Goal: Information Seeking & Learning: Learn about a topic

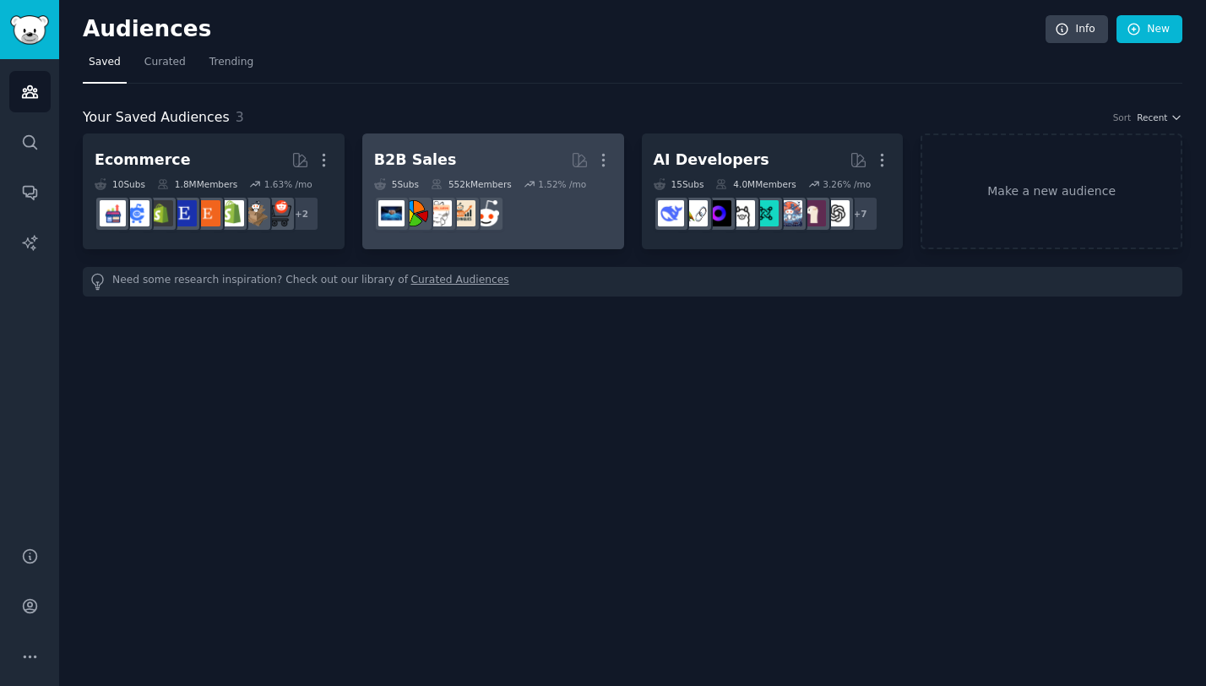
click at [404, 150] on div "B2B Sales" at bounding box center [415, 159] width 83 height 21
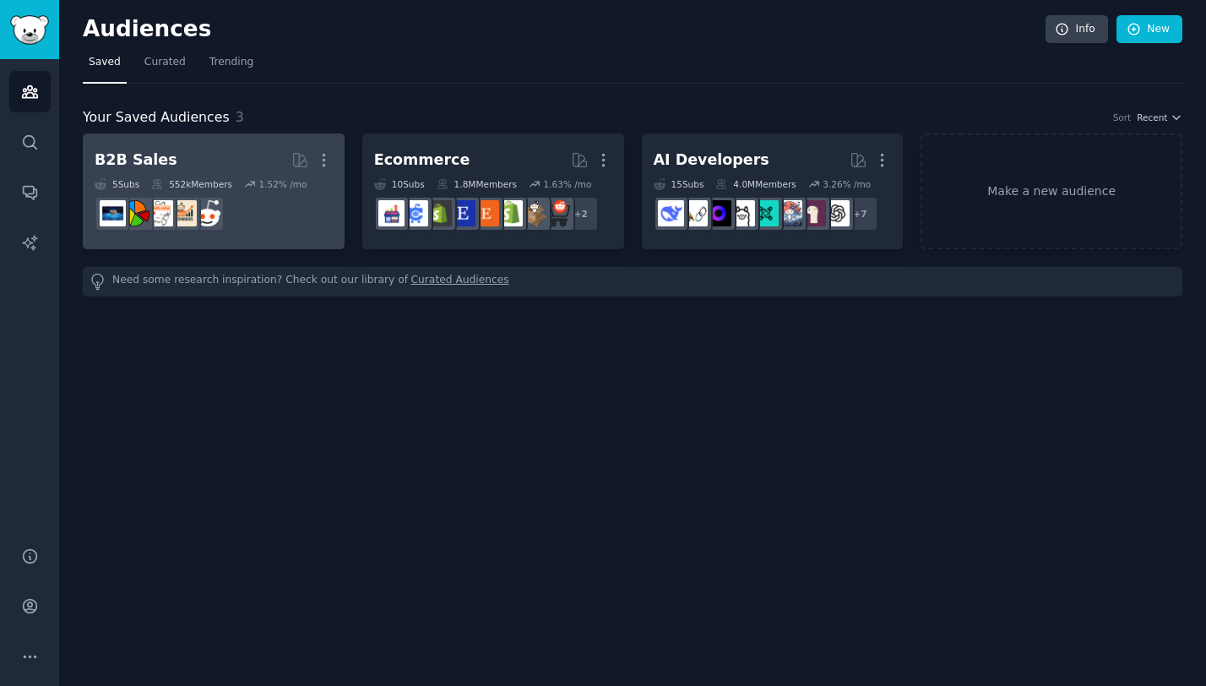
click at [226, 152] on h2 "B2B Sales More" at bounding box center [214, 160] width 238 height 30
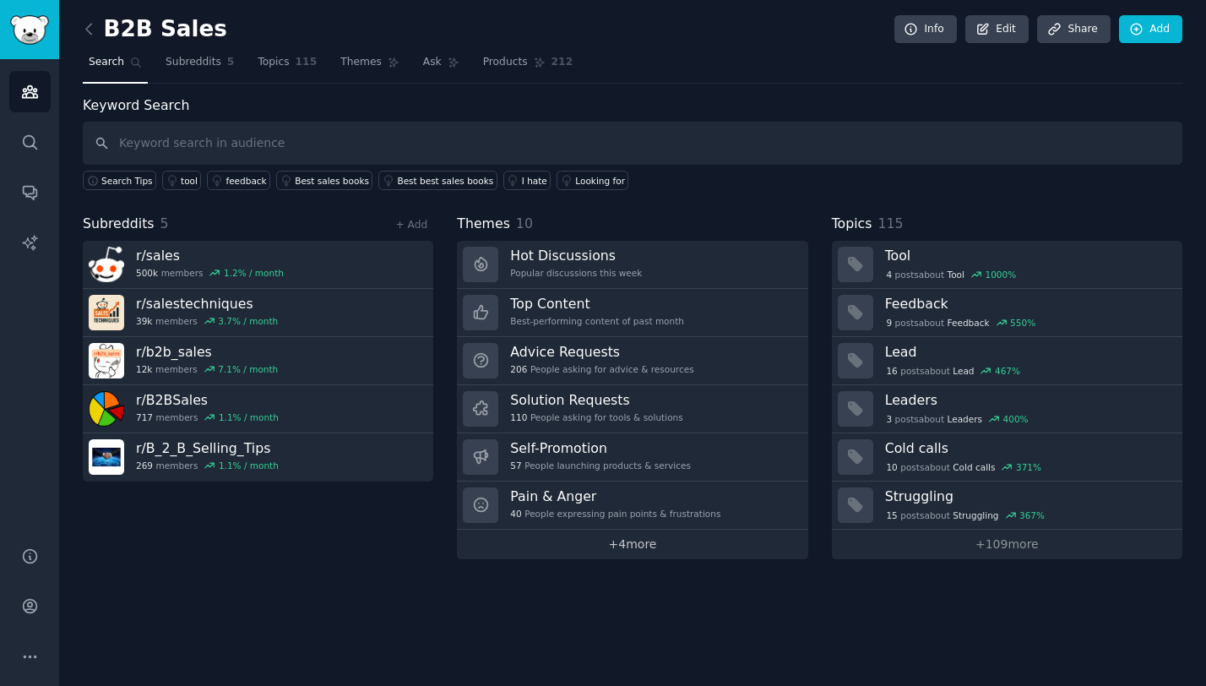
click at [589, 556] on link "+ 4 more" at bounding box center [632, 544] width 350 height 30
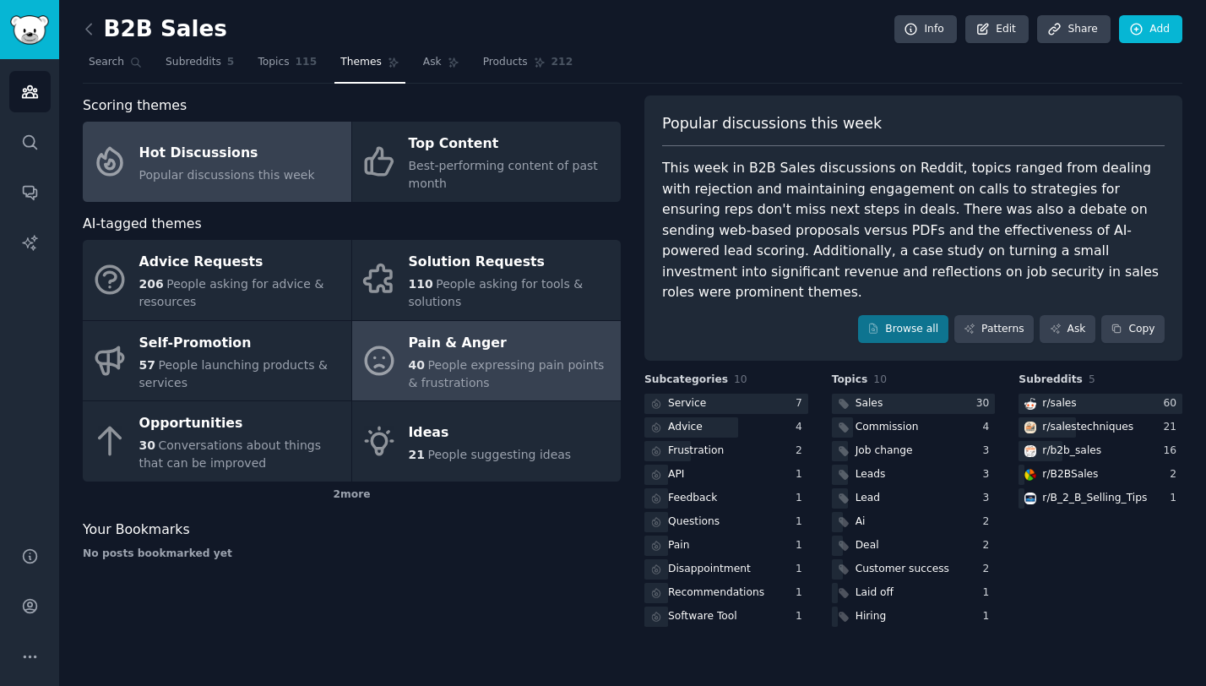
click at [428, 337] on div "Pain & Anger" at bounding box center [511, 342] width 204 height 27
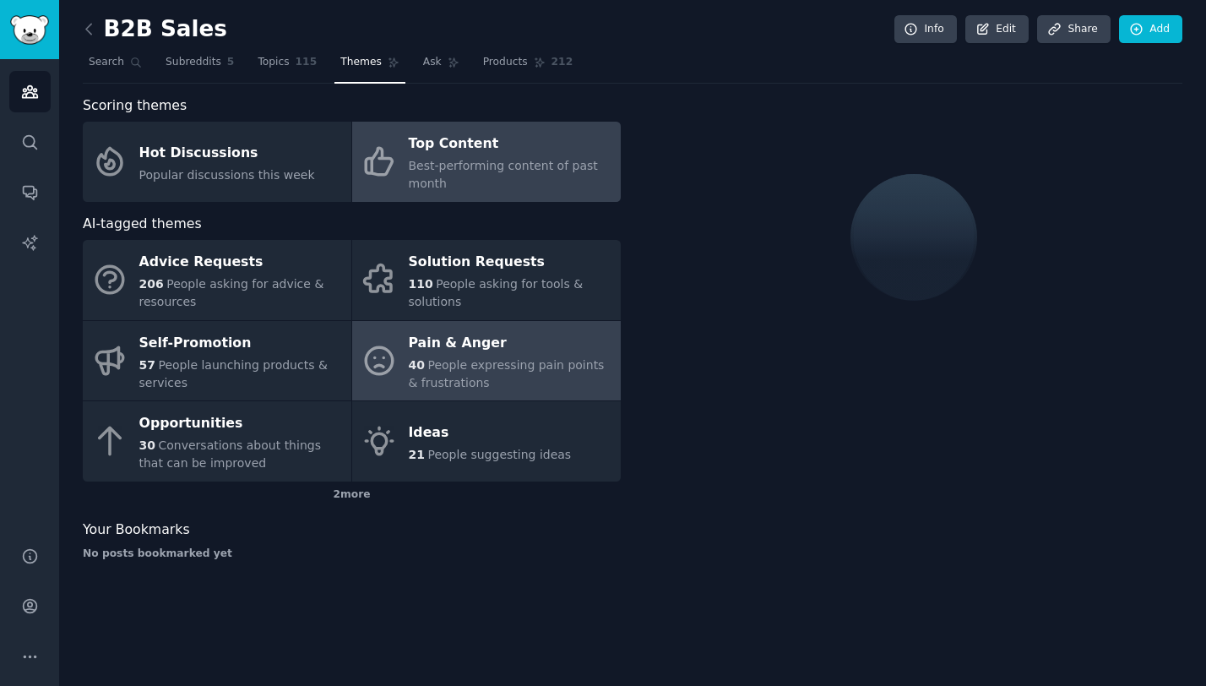
click at [491, 141] on div "Top Content" at bounding box center [511, 144] width 204 height 27
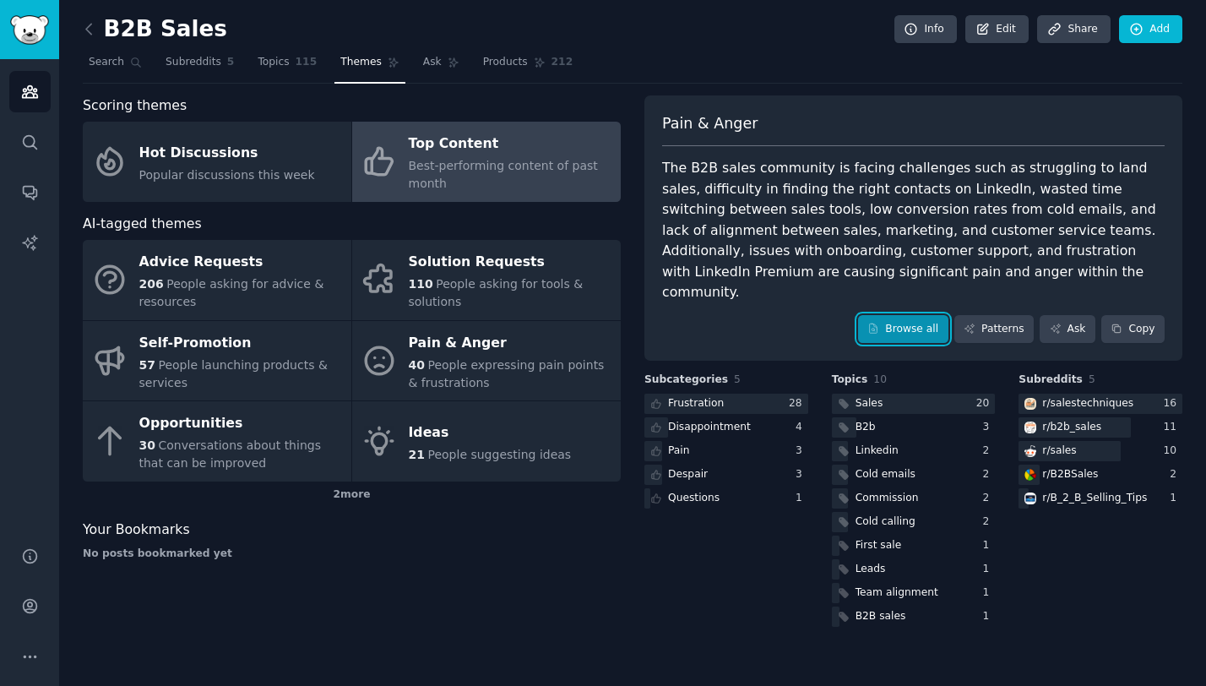
click at [896, 315] on link "Browse all" at bounding box center [903, 329] width 90 height 29
